Goal: Information Seeking & Learning: Learn about a topic

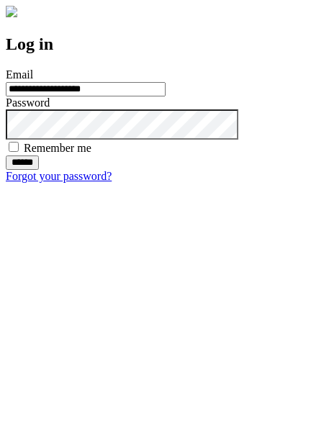
type input "**********"
click at [39, 170] on input "******" at bounding box center [22, 162] width 33 height 14
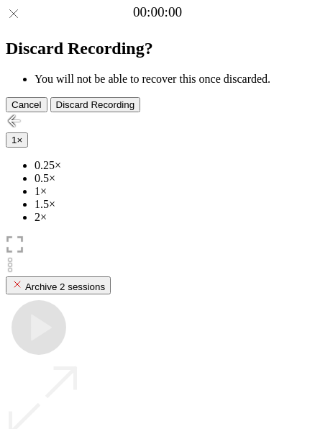
scroll to position [128, 0]
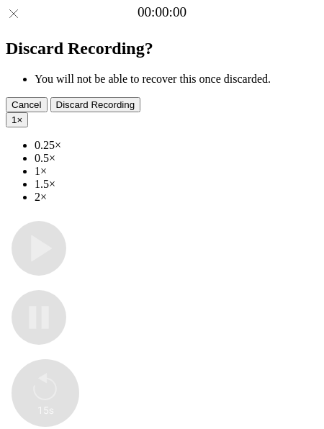
type input "**********"
